Goal: Information Seeking & Learning: Find specific fact

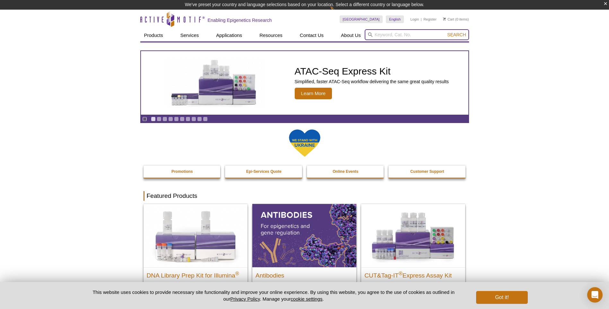
click at [392, 35] on input "search" at bounding box center [417, 34] width 104 height 11
paste input "39034"
type input "39034"
click at [445, 32] on button "Search" at bounding box center [456, 35] width 22 height 6
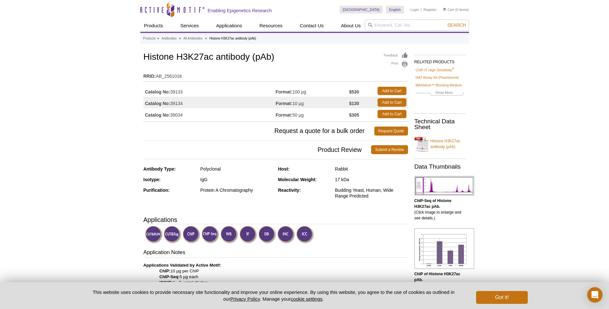
drag, startPoint x: 362, startPoint y: 115, endPoint x: 353, endPoint y: 117, distance: 8.8
click at [353, 117] on td "$305" at bounding box center [361, 114] width 25 height 12
copy strong "305"
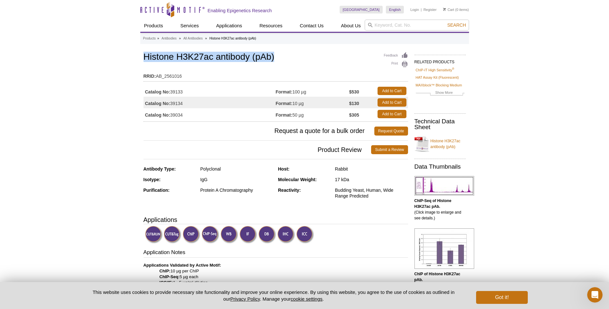
drag, startPoint x: 142, startPoint y: 55, endPoint x: 277, endPoint y: 56, distance: 135.5
copy h1 "Histone H3K27ac antibody (pAb)"
